Goal: Information Seeking & Learning: Find specific fact

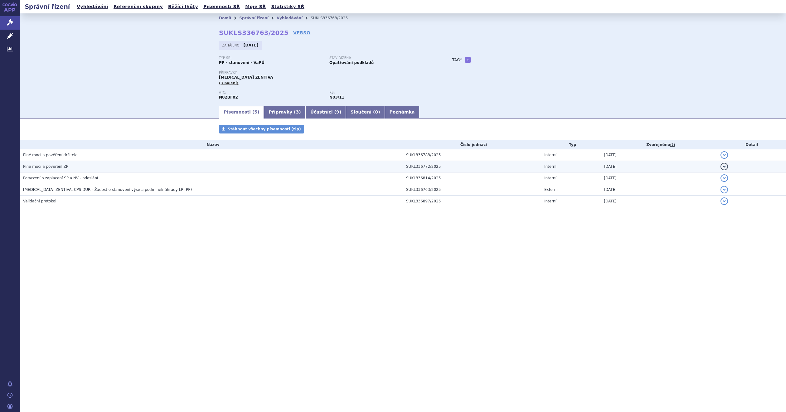
click at [277, 17] on link "Vyhledávání" at bounding box center [290, 18] width 26 height 4
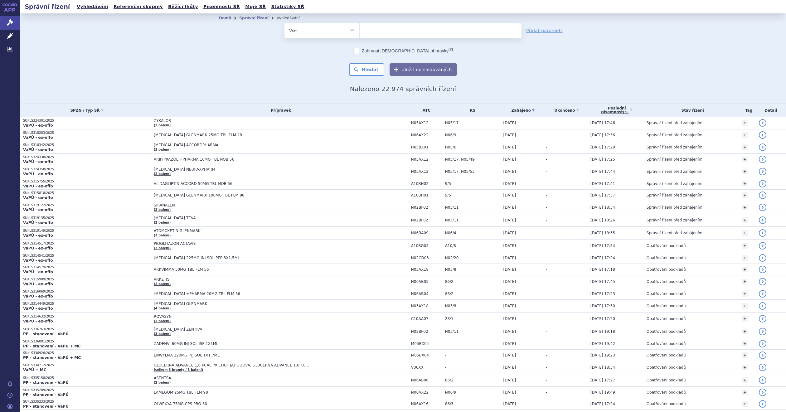
click at [378, 29] on ul at bounding box center [439, 29] width 161 height 13
click at [359, 29] on select at bounding box center [359, 30] width 0 height 16
type input "pr"
type input "pre"
type input "pregl"
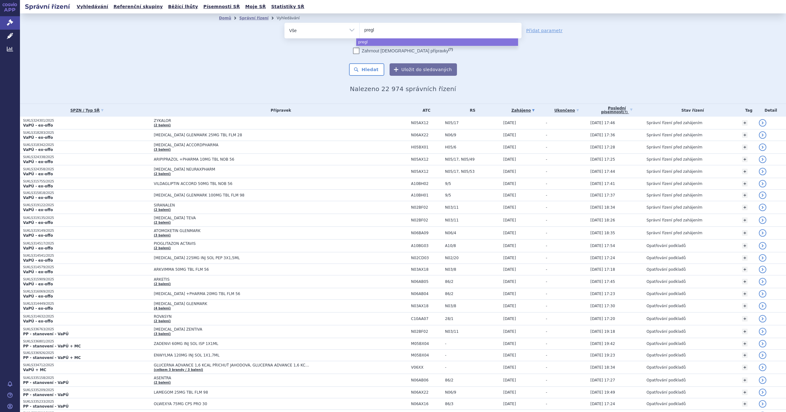
type input "pregle"
type input "pregleni"
type input "preglenix"
select select "preglenix"
click at [369, 65] on button "Hledat" at bounding box center [366, 69] width 35 height 12
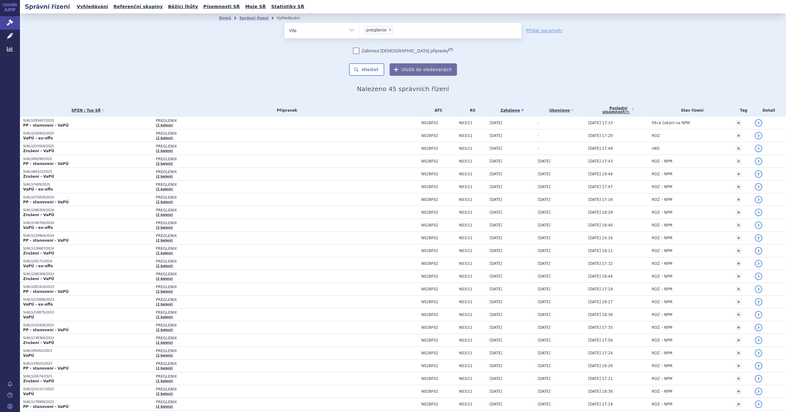
click at [388, 29] on span "×" at bounding box center [390, 30] width 4 height 4
click at [359, 29] on select "preglenix" at bounding box center [359, 30] width 0 height 16
select select
type input "ag"
type input "ago"
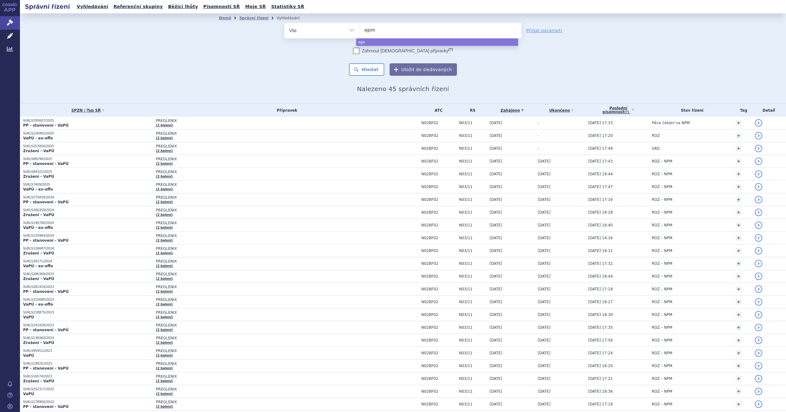
type input "agome"
type input "agomela"
type input "agomelati"
type input "agomelatin"
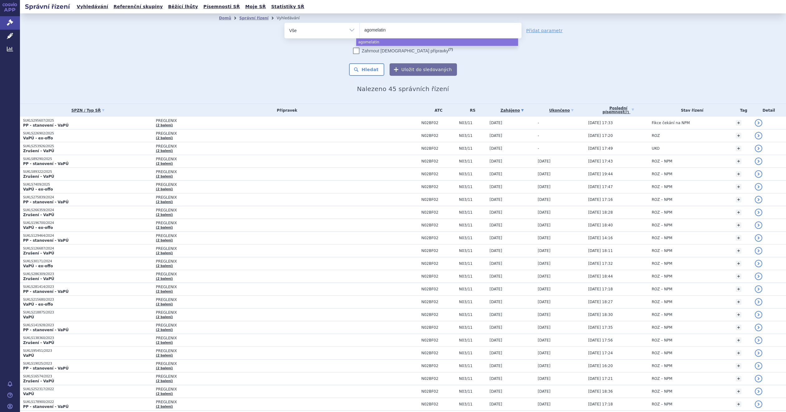
type input "agomelatin g"
type input "agomelatin gle"
type input "agomelatin glen"
type input "agomelatin glenm"
type input "agomelatin glenmar"
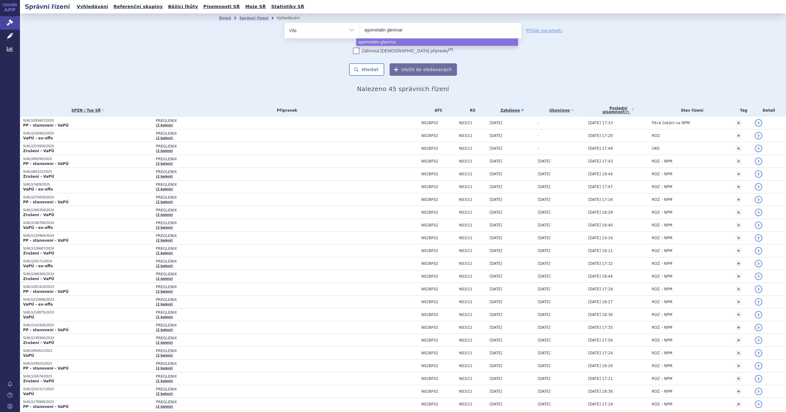
type input "agomelatin glenmark"
select select "agomelatin glenmark"
click at [367, 66] on button "Hledat" at bounding box center [366, 69] width 35 height 12
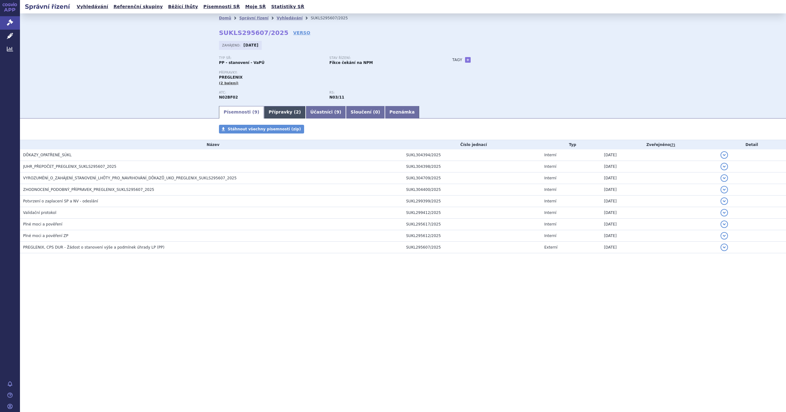
click at [274, 108] on link "Přípravky ( 2 )" at bounding box center [284, 112] width 41 height 12
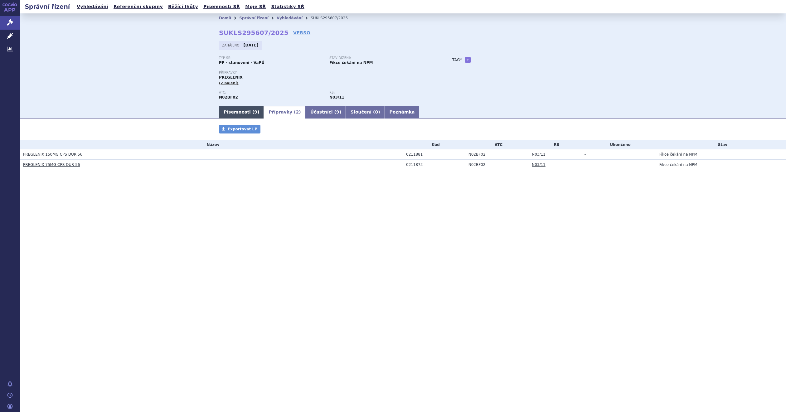
click at [238, 110] on link "Písemnosti ( 9 )" at bounding box center [241, 112] width 45 height 12
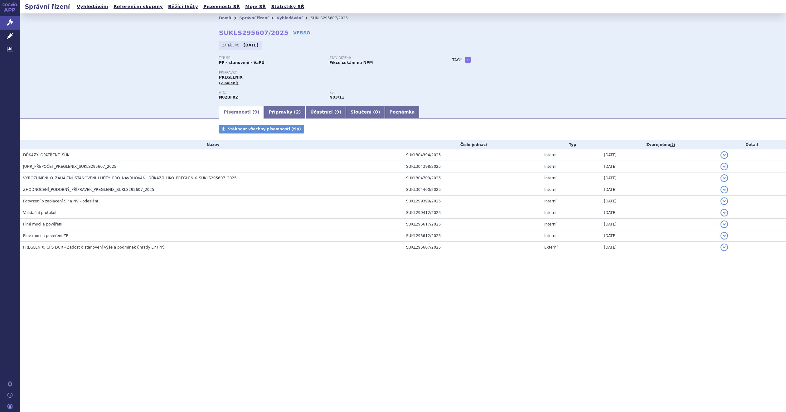
drag, startPoint x: 424, startPoint y: 50, endPoint x: 427, endPoint y: 43, distance: 7.5
click at [424, 50] on div "Zahájeno: 22.07.2025" at bounding box center [403, 47] width 368 height 12
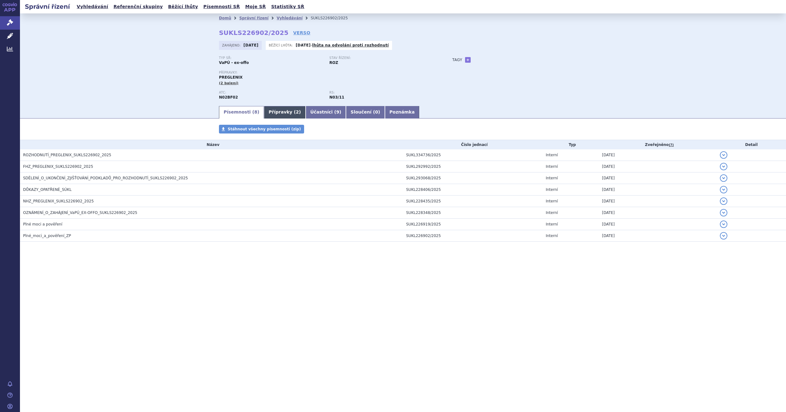
click at [265, 109] on link "Přípravky ( 2 )" at bounding box center [284, 112] width 41 height 12
click at [264, 107] on link "Přípravky ( 2 )" at bounding box center [284, 112] width 41 height 12
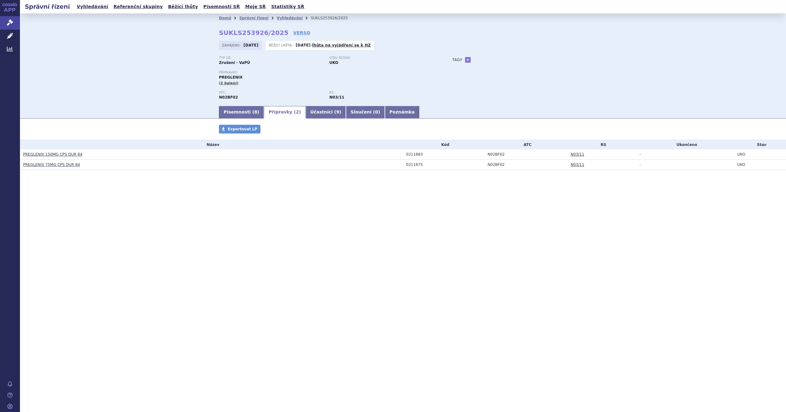
click at [570, 78] on div "Typ SŘ: Zrušení - VaPÚ Stav řízení: UKO Přípravky: PREGLENIX (2 balení) ATC: RS…" at bounding box center [403, 80] width 368 height 49
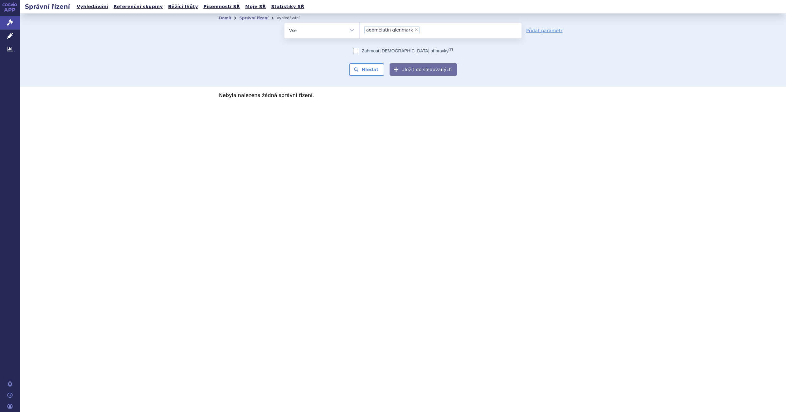
click at [410, 27] on li "× agomelatin glenmark" at bounding box center [391, 30] width 55 height 8
click at [359, 27] on select "agomelatin glenmark" at bounding box center [359, 30] width 0 height 16
click at [414, 29] on span "×" at bounding box center [416, 30] width 4 height 4
click at [359, 29] on select "agomelatin glenmark" at bounding box center [359, 30] width 0 height 16
select select
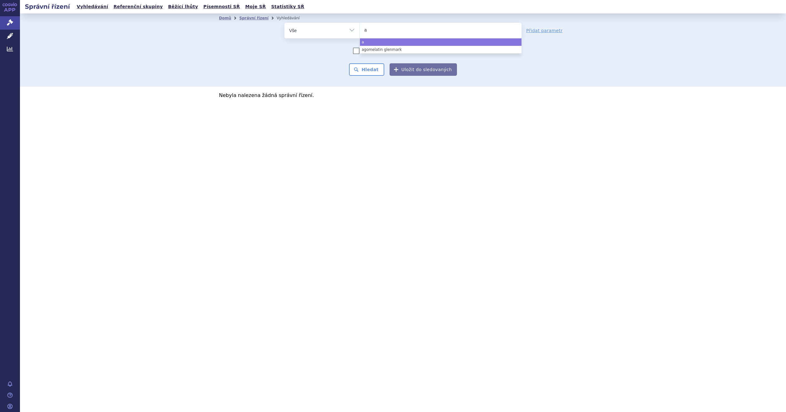
type input "ag"
type input "ago"
type input "agome"
type input "agomela"
type input "agomelat"
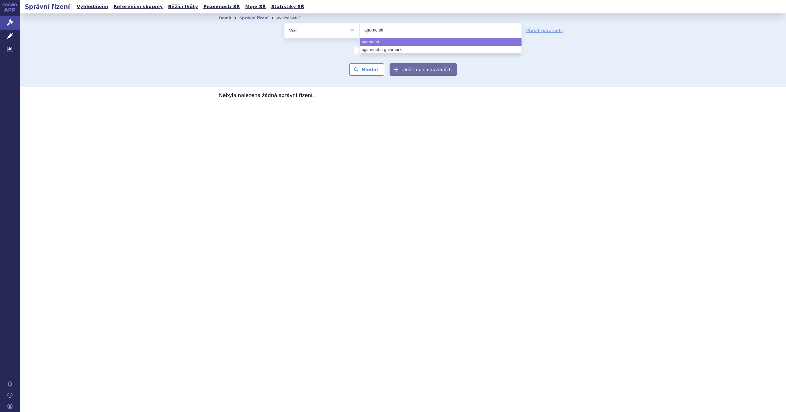
type input "agomelatin"
type input "agomelatine"
type input "agomelatine g"
type input "agomelatine gl"
type input "agomelatine glen"
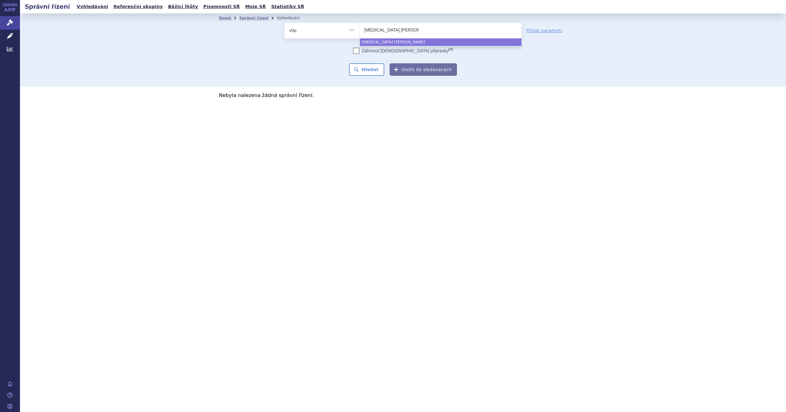
type input "agomelatine glenm"
type input "agomelatine glenmark"
select select "[MEDICAL_DATA] glenmark"
click at [372, 72] on button "Hledat" at bounding box center [366, 69] width 35 height 12
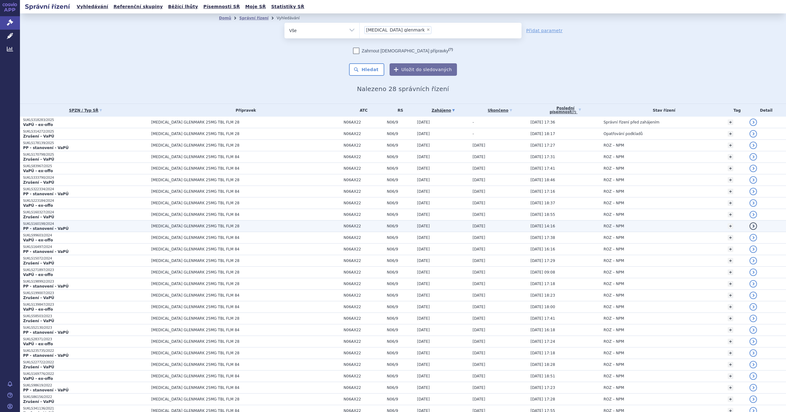
click at [3, 200] on div "APP Správní řízení Léčivé přípravky Analytics Notifikace [GEOGRAPHIC_DATA] [PER…" at bounding box center [10, 206] width 20 height 412
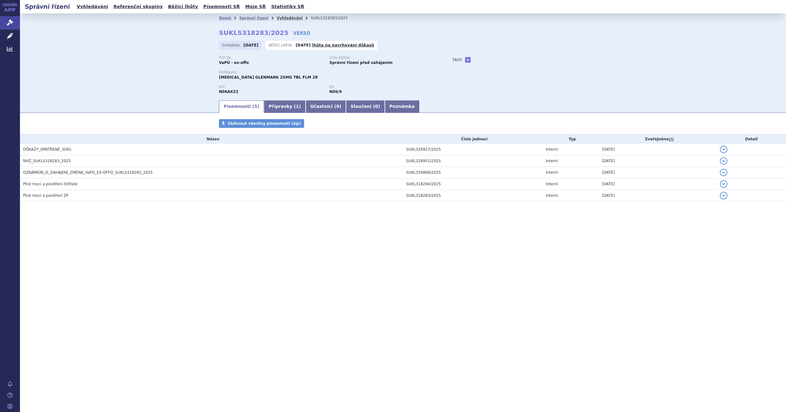
click at [280, 17] on link "Vyhledávání" at bounding box center [290, 18] width 26 height 4
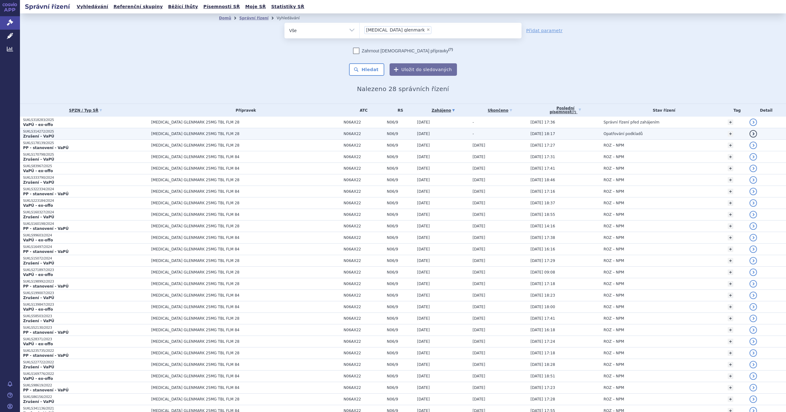
click at [238, 132] on span "[MEDICAL_DATA] GLENMARK 25MG TBL FLM 28" at bounding box center [229, 134] width 156 height 4
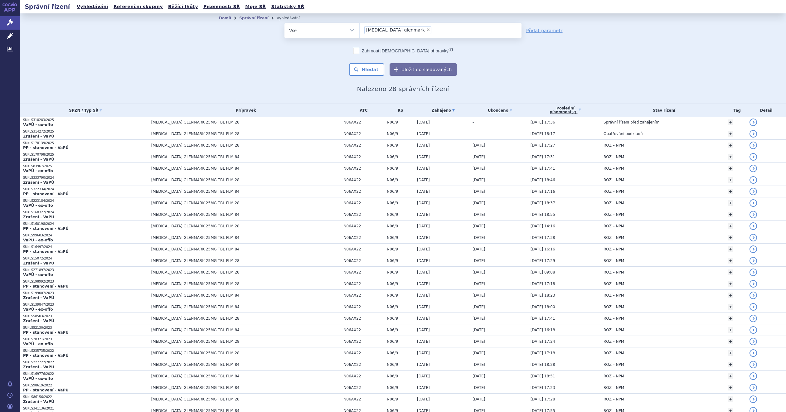
click at [426, 28] on span "×" at bounding box center [428, 30] width 4 height 4
click at [359, 28] on select "agomelatine glenmark" at bounding box center [359, 30] width 0 height 16
select select
type input "ri"
type input "riv"
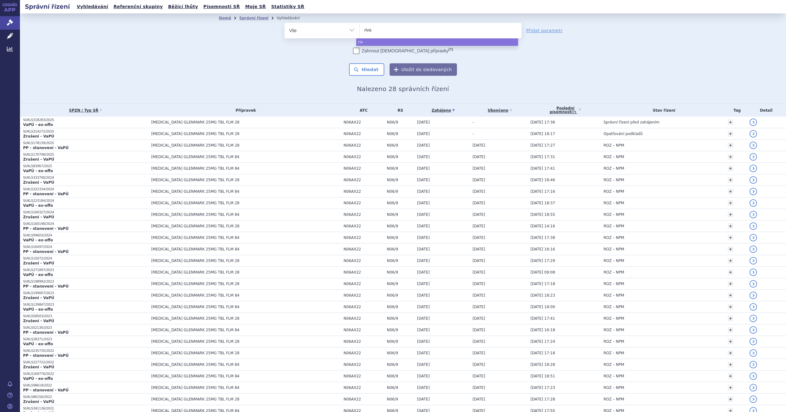
type input "rivar"
type input "rivaro"
type input "rivarox"
type input "rivaroxa"
type input "rivaroxab"
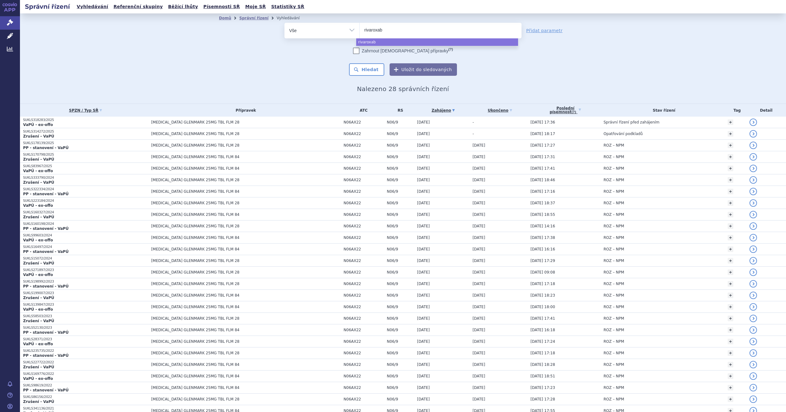
type input "rivaroxaba"
type input "rivaroxaban"
type input "rivaroxaban g"
type input "rivaroxaban gle"
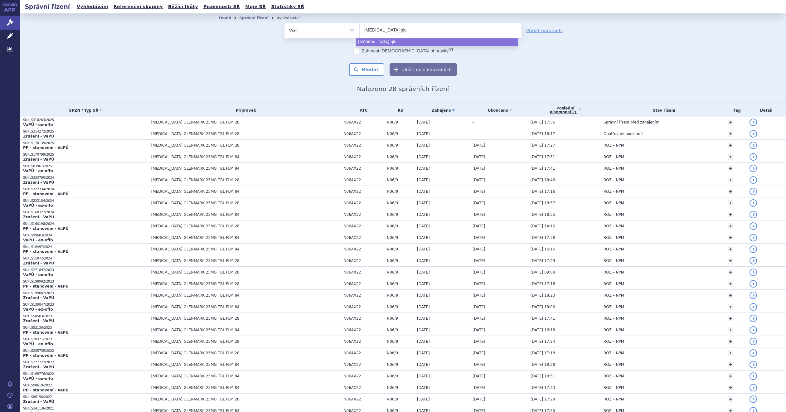
type input "rivaroxaban glen"
type input "rivaroxaban glenm"
type input "rivaroxaban glenma"
type input "rivaroxaban glenmark"
select select "rivaroxaban glenmark"
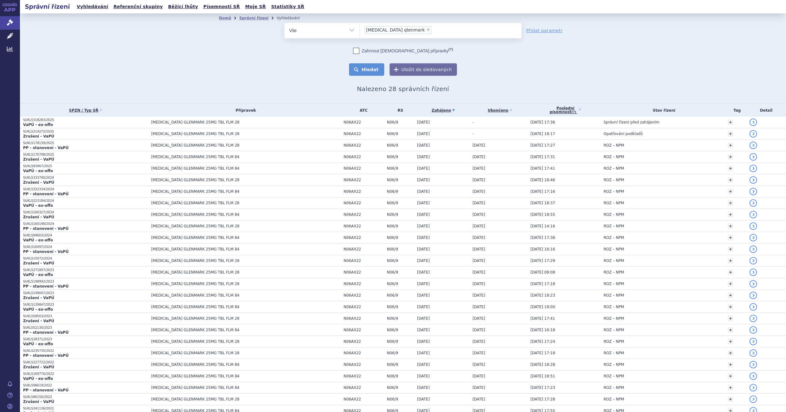
click at [366, 70] on button "Hledat" at bounding box center [366, 69] width 35 height 12
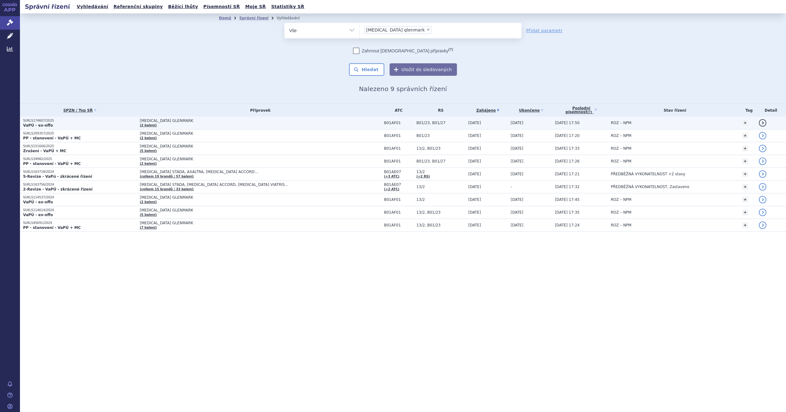
click at [174, 121] on span "[MEDICAL_DATA] GLENMARK" at bounding box center [218, 120] width 156 height 4
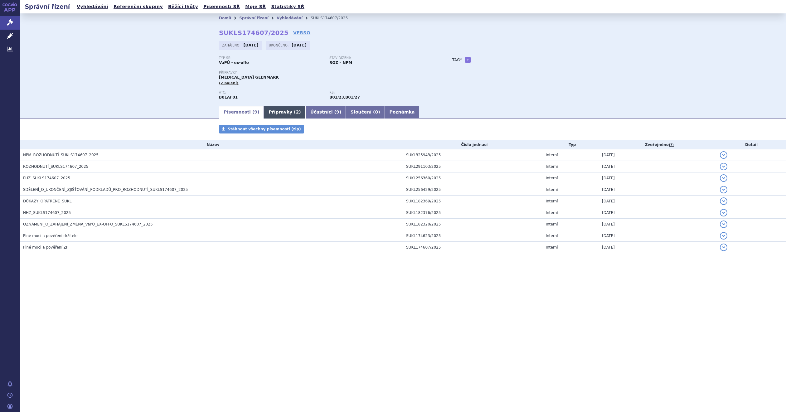
click at [280, 114] on link "Přípravky ( 2 )" at bounding box center [284, 112] width 41 height 12
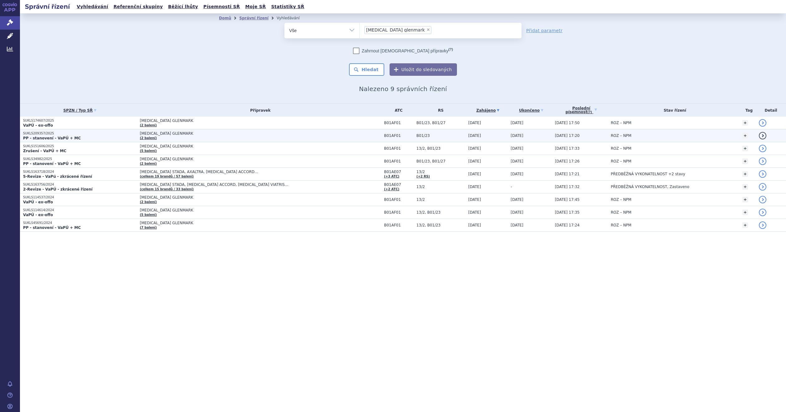
click at [158, 138] on td "[MEDICAL_DATA] GLENMARK (2 balení)" at bounding box center [259, 135] width 244 height 13
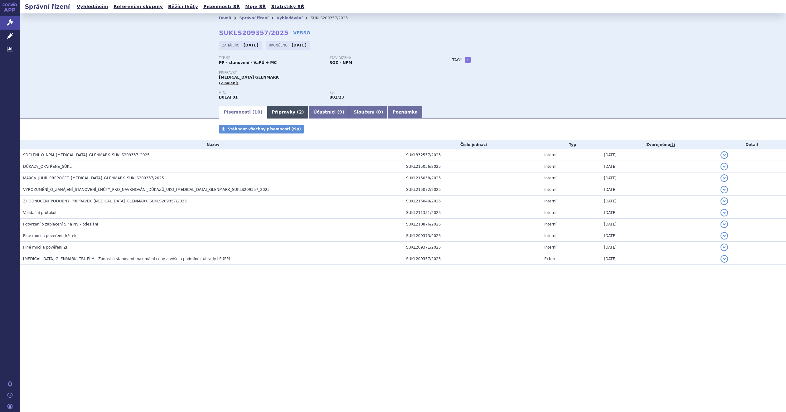
click at [273, 112] on link "Přípravky ( 2 )" at bounding box center [287, 112] width 41 height 12
